Goal: Transaction & Acquisition: Purchase product/service

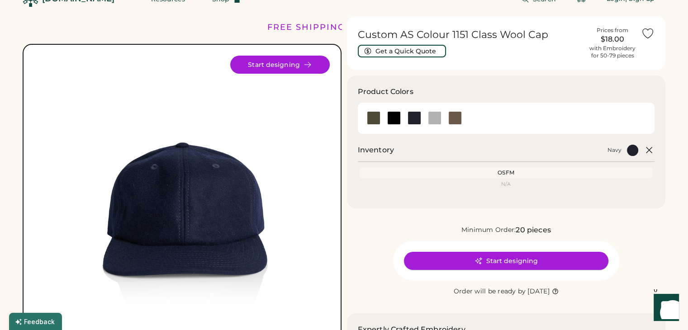
scroll to position [13, 0]
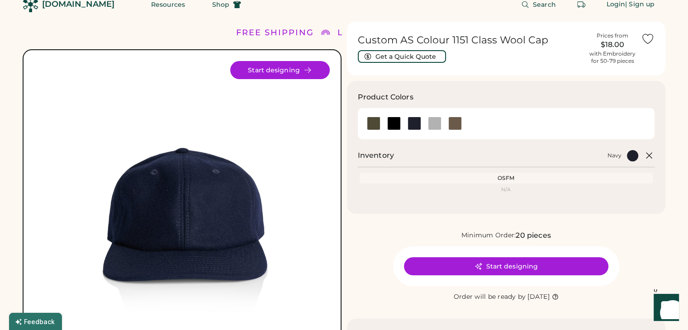
click at [525, 237] on div "20 pieces" at bounding box center [533, 235] width 35 height 11
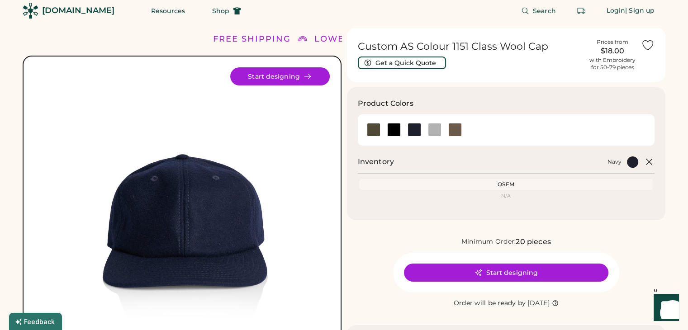
scroll to position [5, 0]
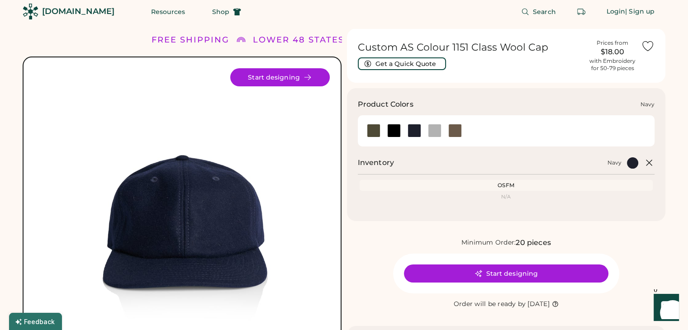
click at [412, 134] on div at bounding box center [415, 131] width 14 height 14
click at [393, 130] on div at bounding box center [394, 131] width 14 height 14
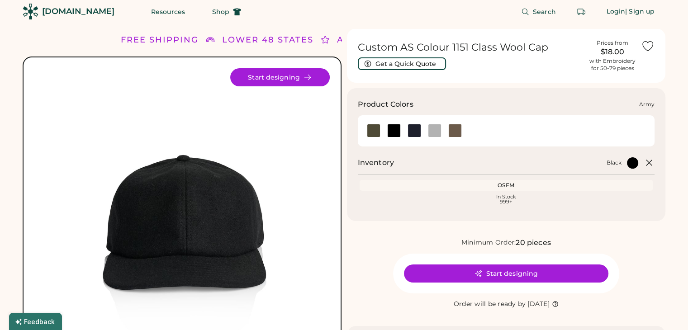
click at [375, 130] on div at bounding box center [374, 131] width 14 height 14
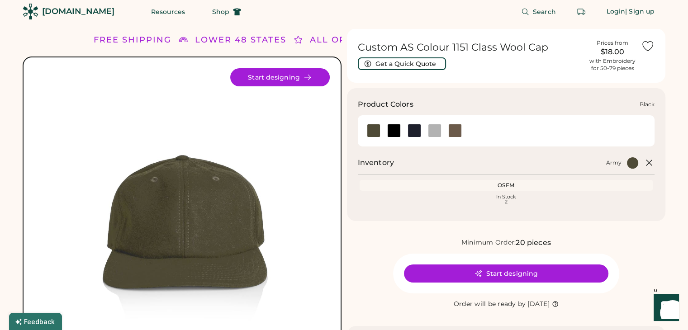
click at [401, 134] on div at bounding box center [394, 131] width 20 height 14
click at [410, 134] on div at bounding box center [415, 131] width 14 height 14
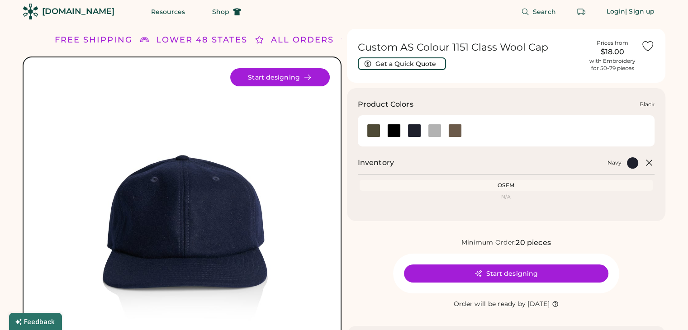
click at [400, 131] on div at bounding box center [394, 131] width 14 height 14
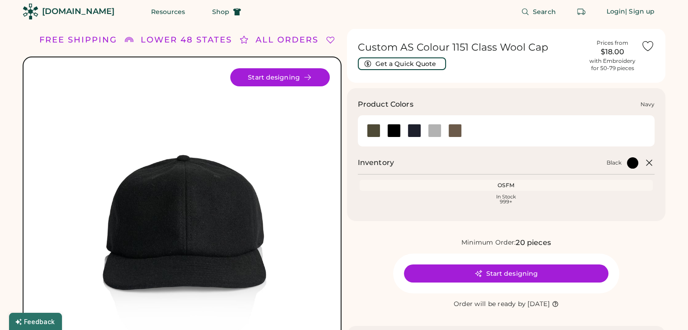
click at [419, 129] on div at bounding box center [415, 131] width 14 height 14
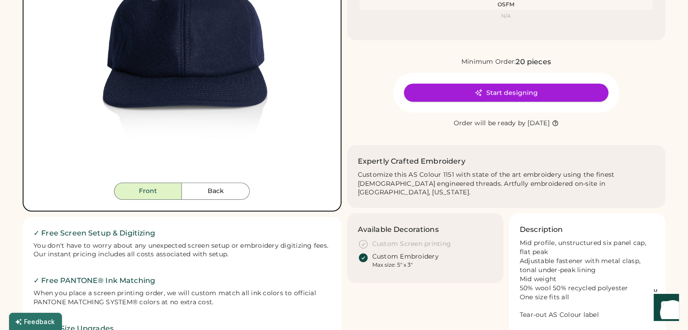
scroll to position [122, 0]
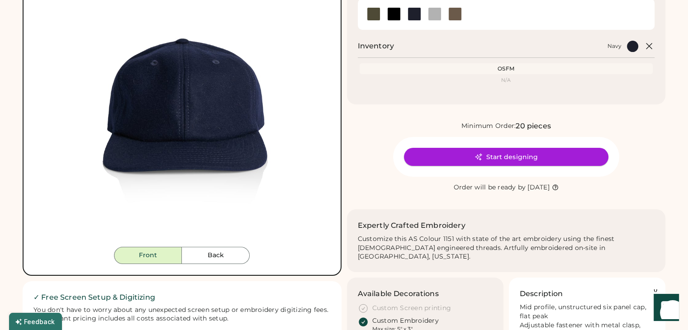
click at [498, 158] on button "Start designing" at bounding box center [506, 157] width 205 height 18
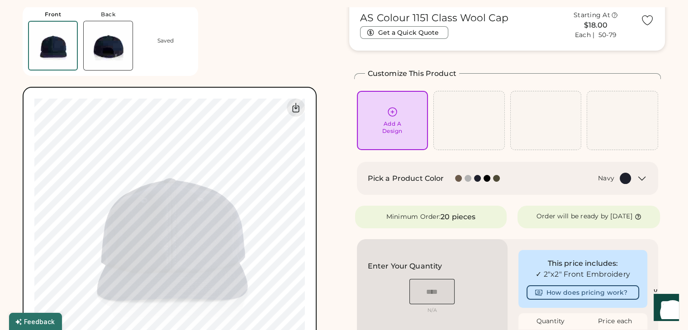
scroll to position [24, 0]
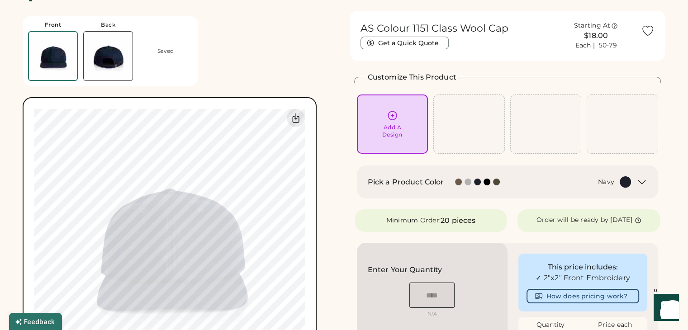
click at [411, 129] on div "Add A Design" at bounding box center [392, 124] width 59 height 29
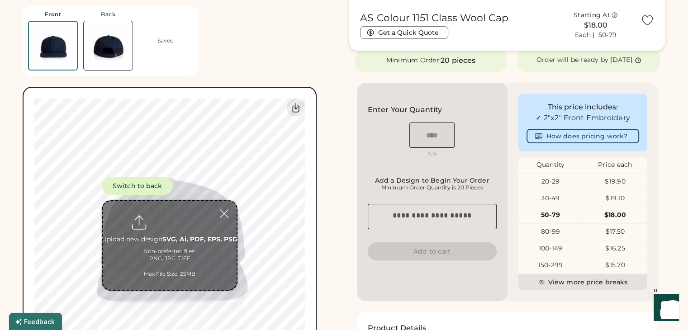
scroll to position [186, 0]
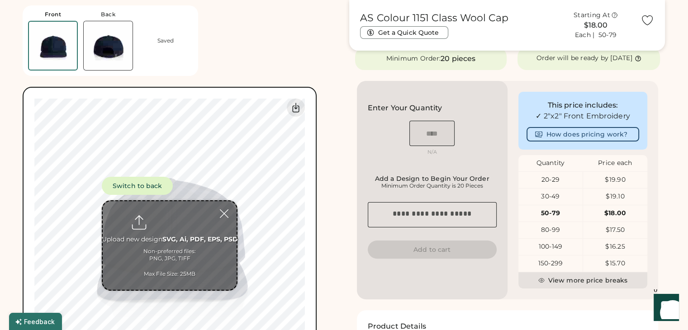
click at [428, 255] on button "Add to cart" at bounding box center [432, 250] width 129 height 18
click at [433, 210] on textarea at bounding box center [432, 214] width 129 height 25
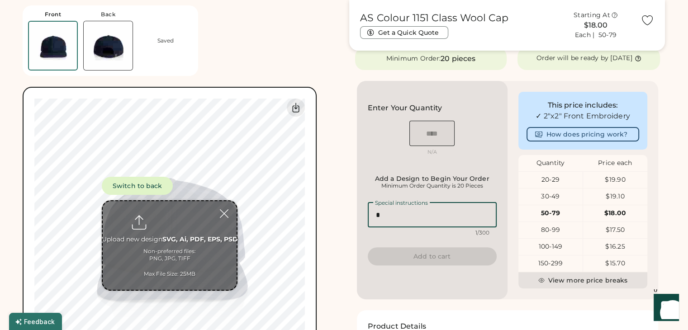
type textarea "*"
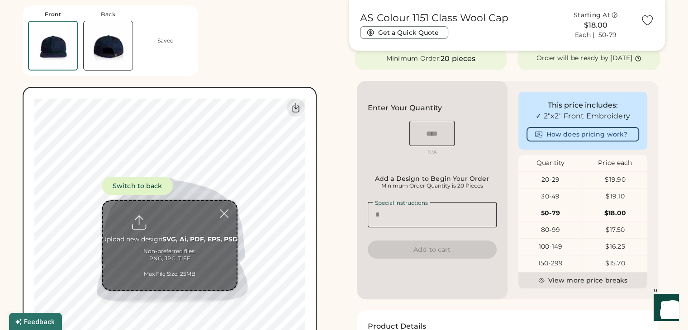
click at [433, 251] on div "Enter Your Quantity OSFM N/A Add a Design to Begin Your Order Minimum Order Qua…" at bounding box center [432, 190] width 151 height 219
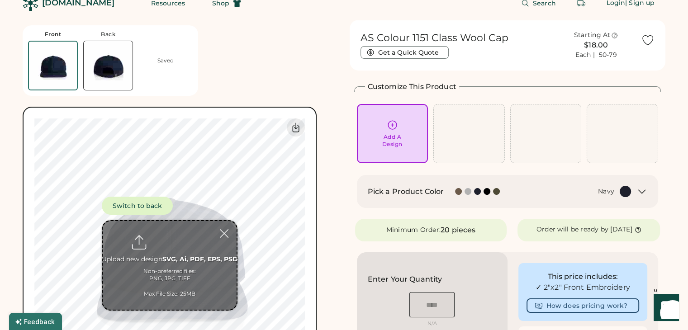
scroll to position [0, 0]
